Goal: Task Accomplishment & Management: Complete application form

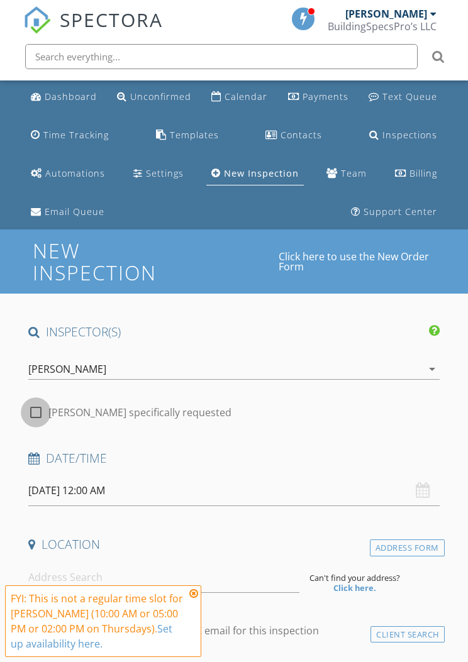
click at [36, 412] on div at bounding box center [35, 412] width 21 height 21
checkbox input "true"
click at [59, 495] on input "[DATE] 12:00 AM" at bounding box center [233, 490] width 411 height 31
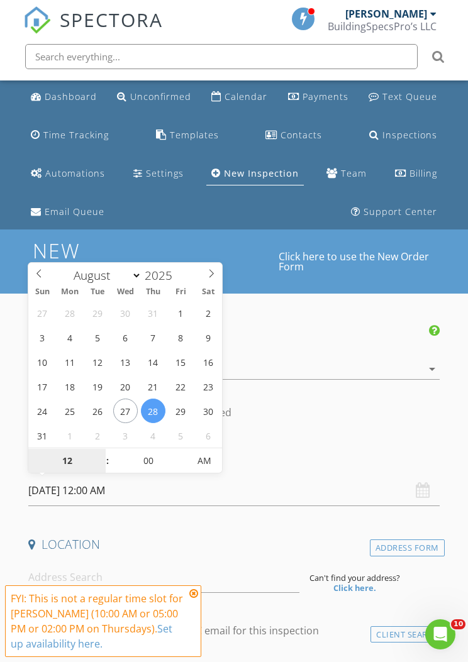
click at [70, 461] on input "12" at bounding box center [66, 461] width 77 height 25
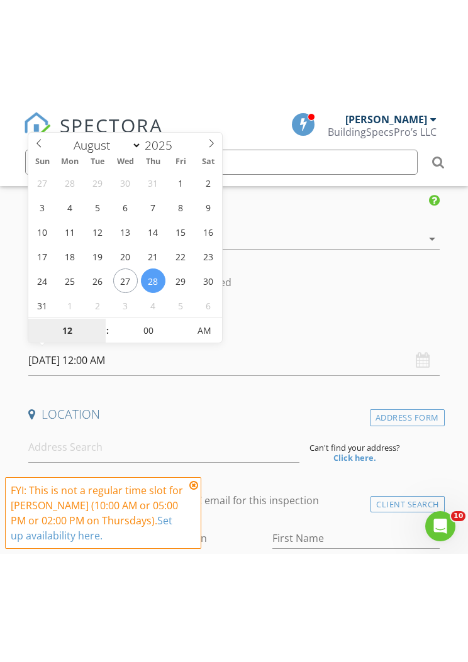
scroll to position [237, 0]
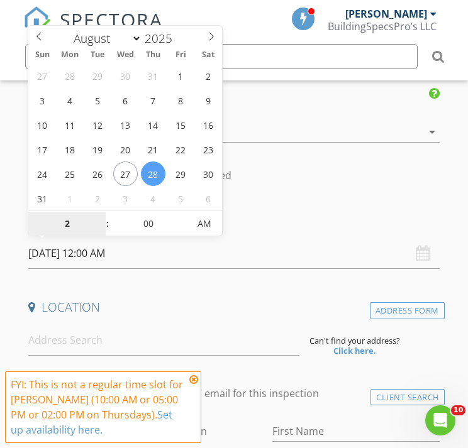
click at [215, 223] on span "AM" at bounding box center [204, 223] width 35 height 25
type input "02"
type input "[DATE] 2:00 PM"
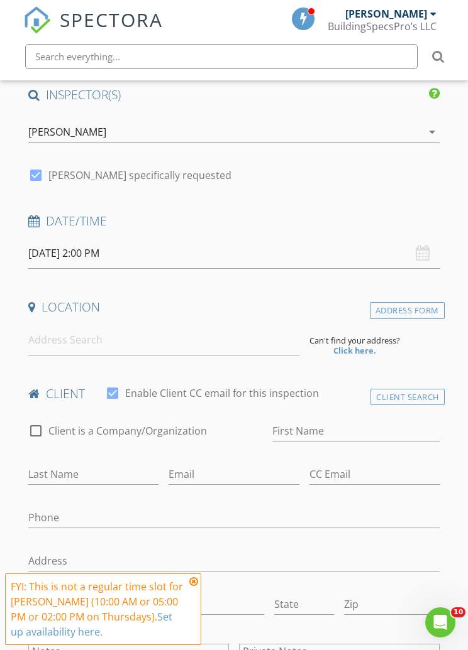
click at [267, 309] on h4 "Location" at bounding box center [233, 307] width 411 height 16
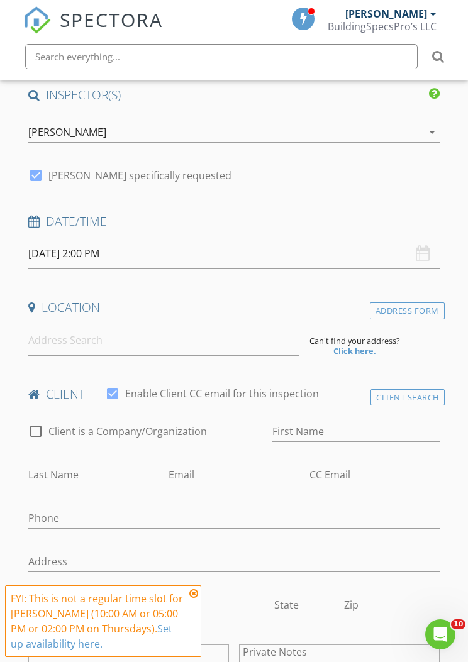
click at [56, 256] on input "[DATE] 2:00 PM" at bounding box center [233, 253] width 411 height 31
click at [365, 218] on h4 "Date/Time" at bounding box center [233, 221] width 411 height 16
click at [48, 342] on input at bounding box center [163, 340] width 270 height 31
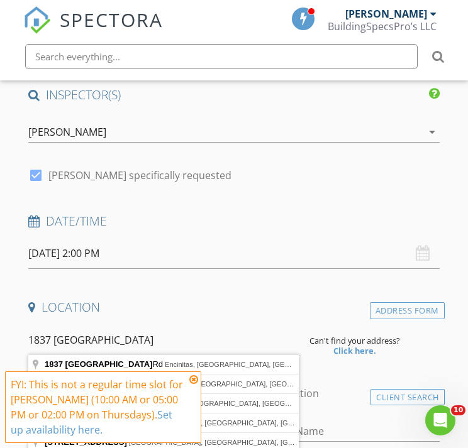
type input "[STREET_ADDRESS]"
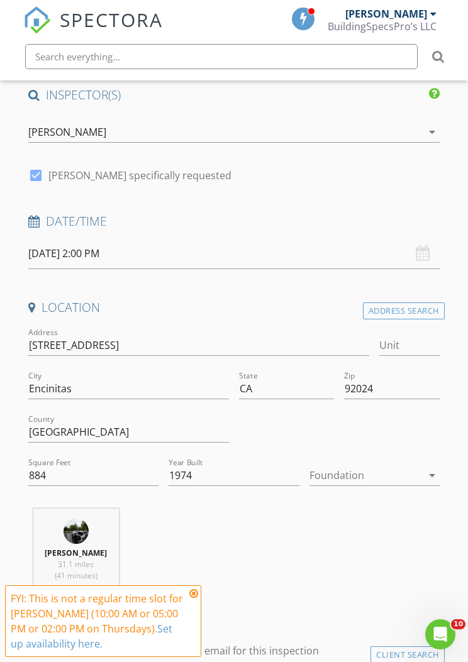
click at [424, 472] on icon "arrow_drop_down" at bounding box center [431, 475] width 15 height 15
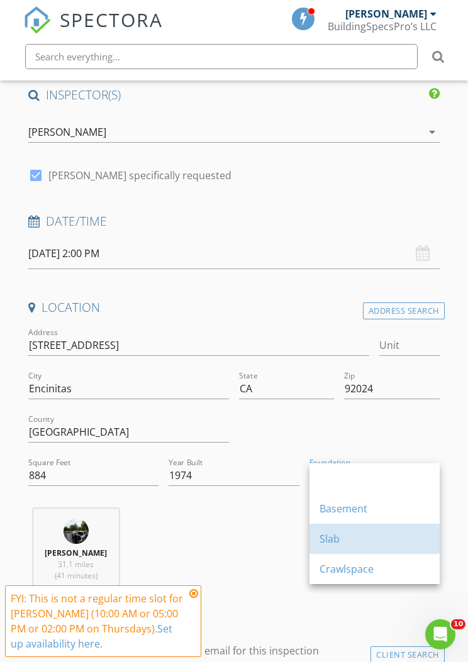
click at [353, 537] on div "Slab" at bounding box center [374, 538] width 110 height 15
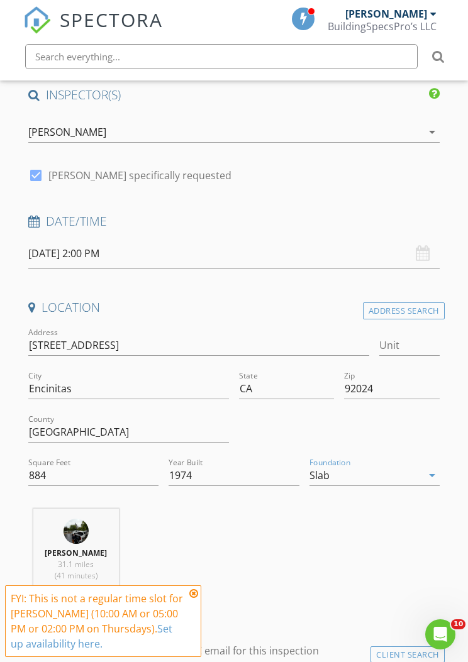
click at [364, 539] on div "[PERSON_NAME] 31.1 miles (41 minutes)" at bounding box center [233, 560] width 421 height 104
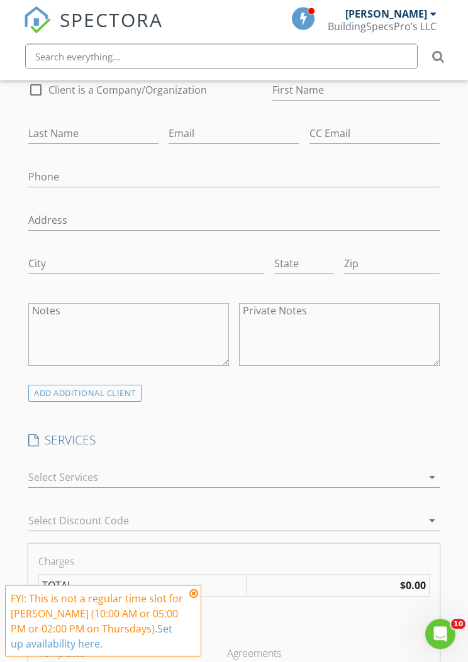
scroll to position [893, 0]
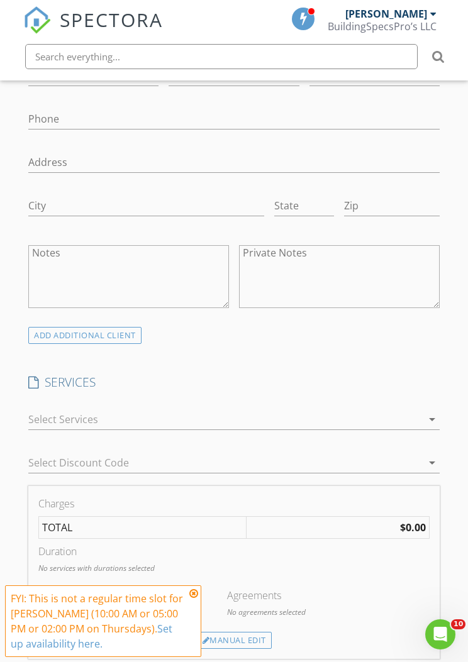
click at [54, 409] on div at bounding box center [224, 419] width 393 height 20
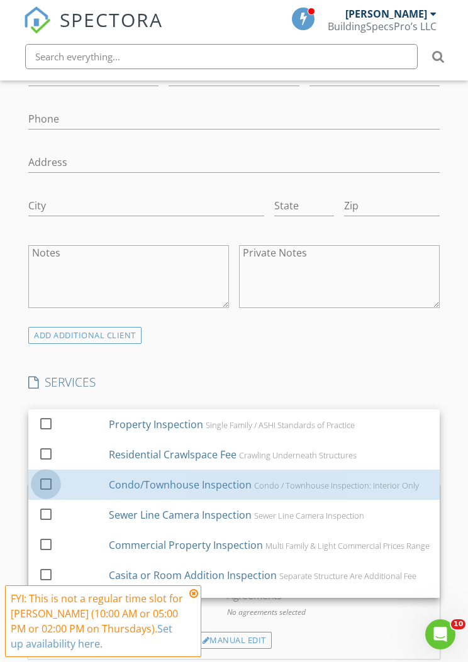
click at [38, 473] on div at bounding box center [45, 483] width 21 height 21
checkbox input "true"
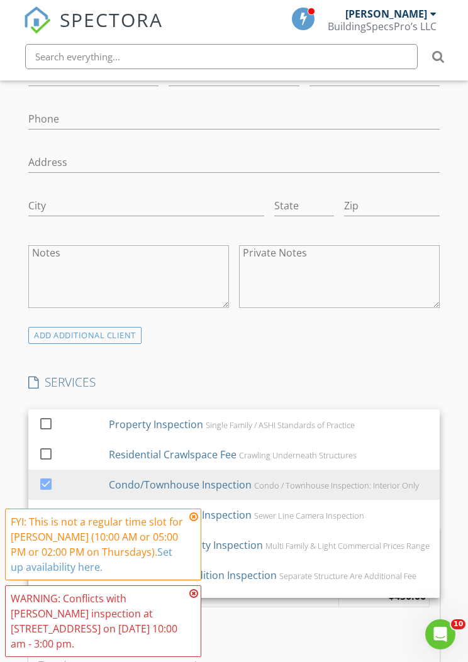
click at [391, 310] on div "INSPECTOR(S) check_box [PERSON_NAME] PRIMARY [PERSON_NAME] arrow_drop_down chec…" at bounding box center [233, 551] width 421 height 2241
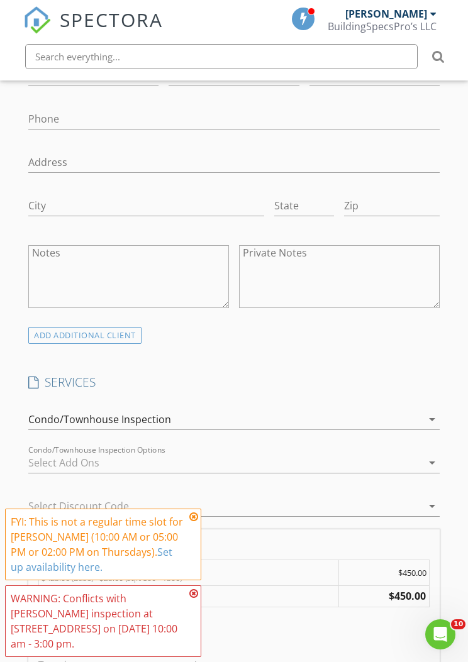
click at [202, 559] on table "Condo/Townhouse Inspection $425.00 (Base) +$25.00 (sqft 800 - 1500) $450.00 TOT…" at bounding box center [233, 583] width 391 height 48
click at [192, 515] on icon at bounding box center [193, 517] width 9 height 10
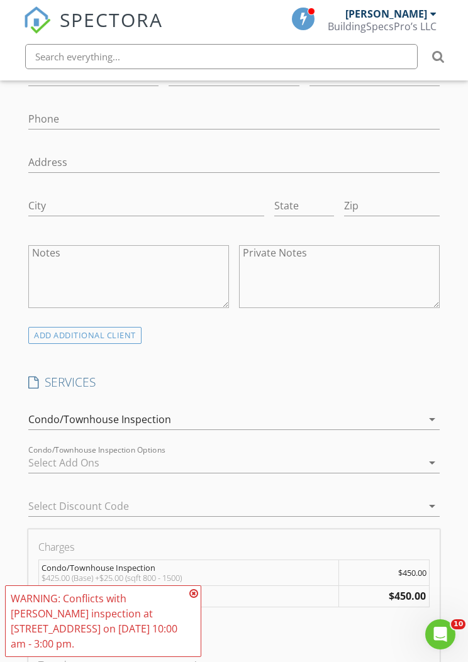
click at [196, 593] on icon at bounding box center [193, 593] width 9 height 10
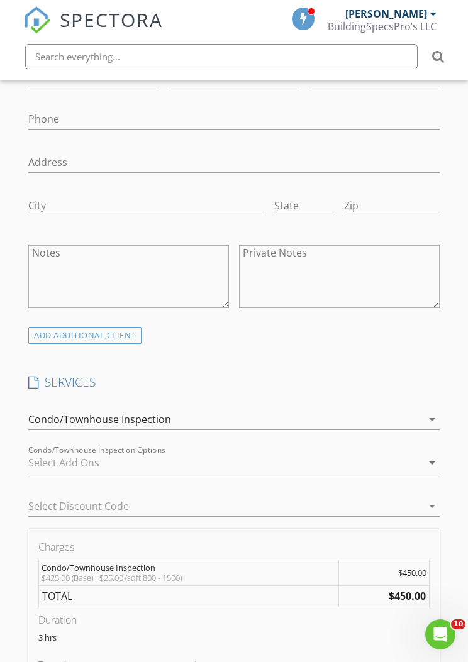
click at [413, 589] on strong "$450.00" at bounding box center [406, 596] width 37 height 14
click at [400, 589] on strong "$450.00" at bounding box center [406, 596] width 37 height 14
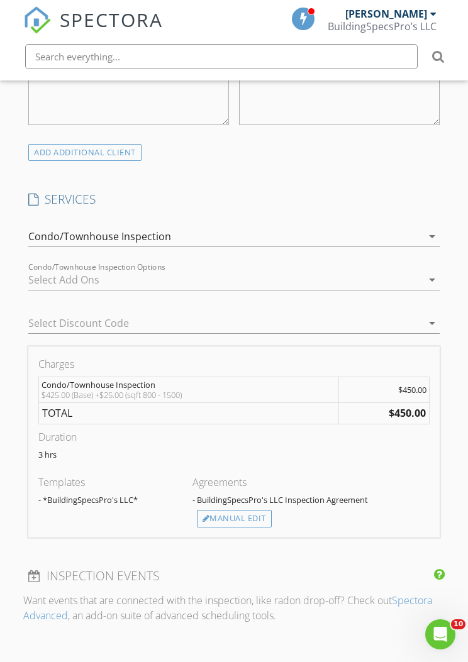
scroll to position [1103, 0]
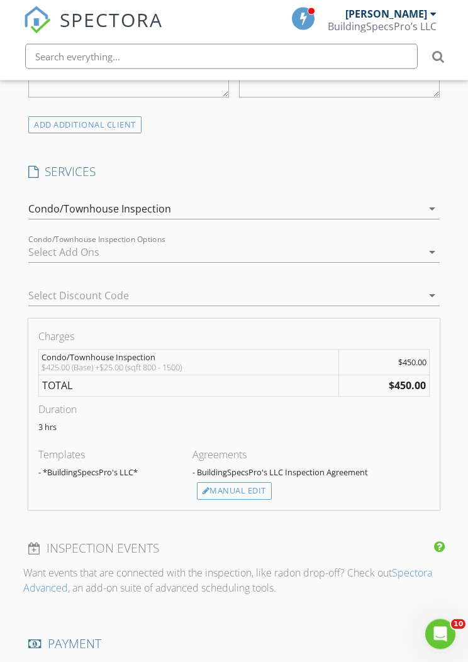
click at [241, 483] on div "Manual Edit" at bounding box center [234, 492] width 75 height 18
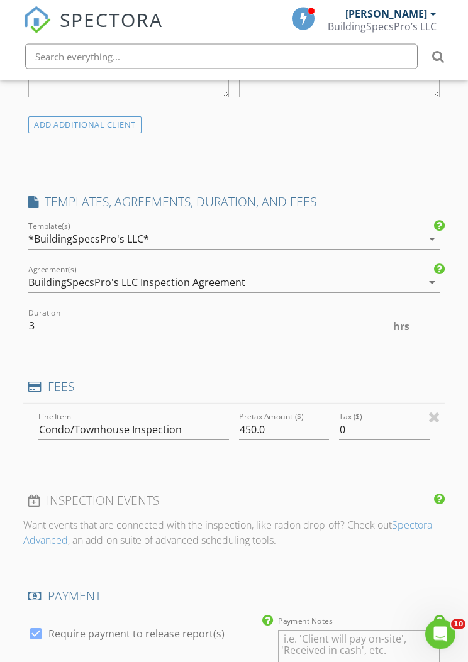
scroll to position [1104, 0]
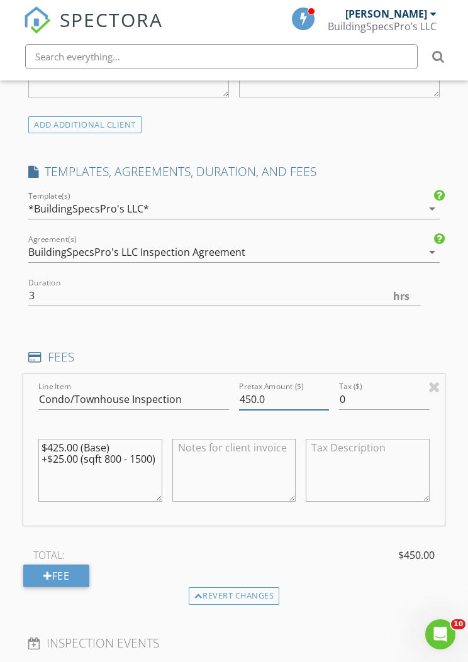
click at [268, 389] on input "450.0" at bounding box center [284, 399] width 90 height 21
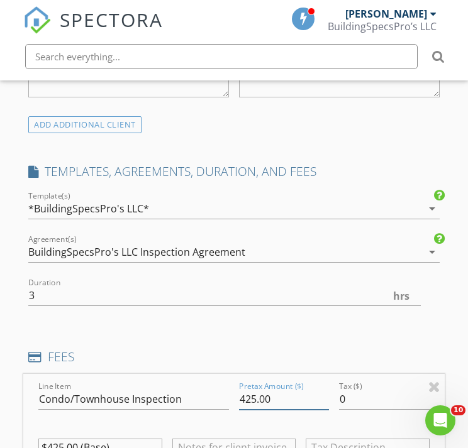
type input "425.00"
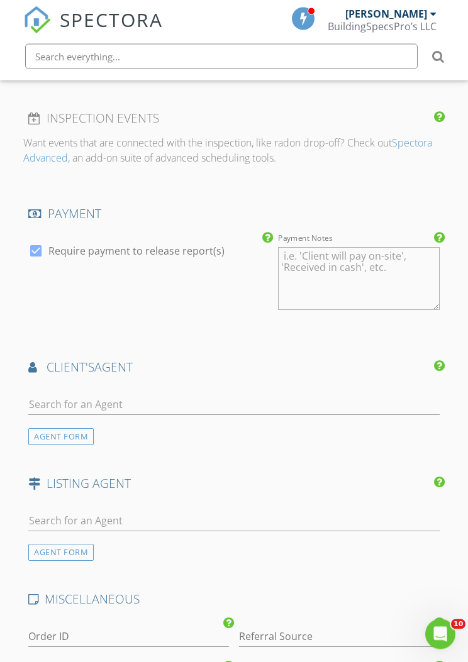
scroll to position [1669, 0]
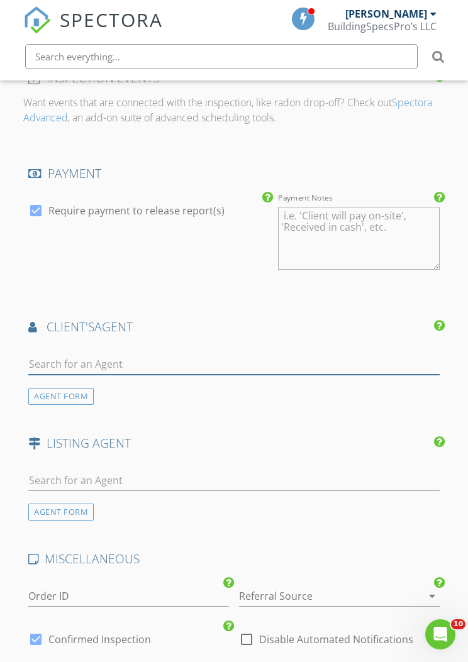
click at [48, 354] on input "text" at bounding box center [233, 364] width 411 height 21
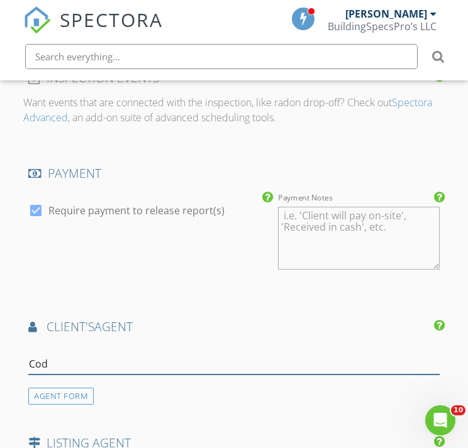
type input "[PERSON_NAME]"
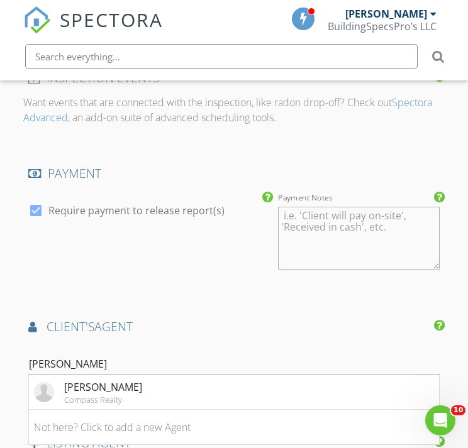
click at [101, 395] on div "Compass Realty" at bounding box center [103, 400] width 78 height 10
